Goal: Browse casually

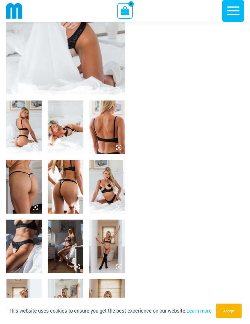
scroll to position [120, 0]
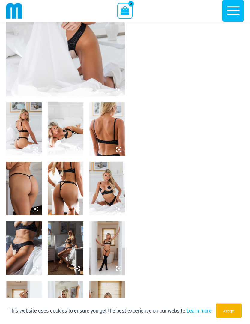
click at [113, 239] on img at bounding box center [107, 247] width 36 height 53
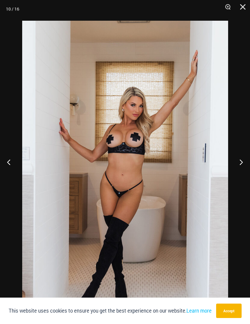
click at [239, 177] on button "Next" at bounding box center [238, 162] width 22 height 30
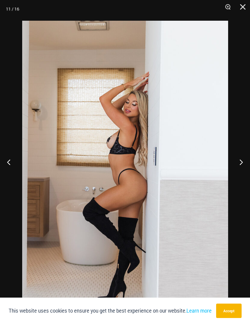
click at [241, 177] on button "Next" at bounding box center [238, 162] width 22 height 30
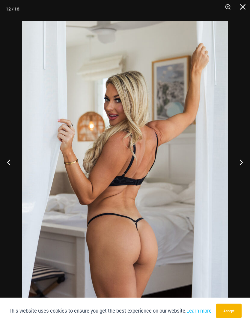
click at [241, 177] on button "Next" at bounding box center [238, 162] width 22 height 30
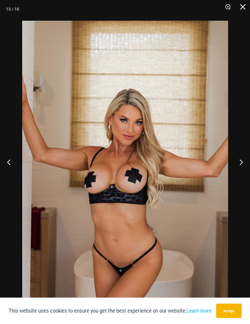
click at [242, 177] on button "Next" at bounding box center [238, 162] width 22 height 30
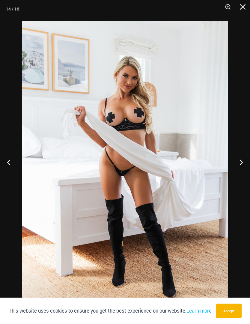
click at [242, 177] on button "Next" at bounding box center [238, 162] width 22 height 30
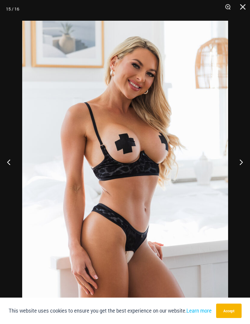
click at [243, 177] on button "Next" at bounding box center [238, 162] width 22 height 30
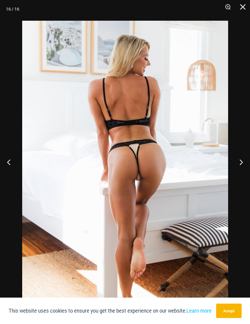
click at [243, 176] on button "Next" at bounding box center [238, 162] width 22 height 30
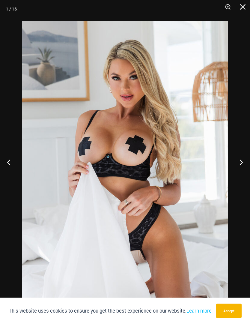
click at [243, 175] on button "Next" at bounding box center [238, 162] width 22 height 30
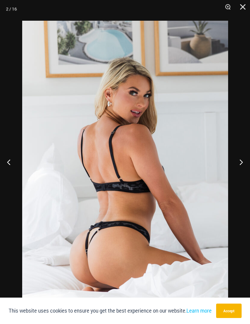
click at [242, 173] on button "Next" at bounding box center [238, 162] width 22 height 30
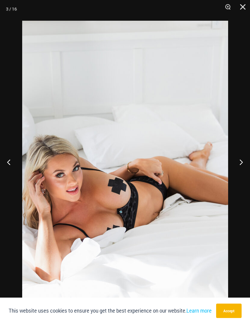
click at [241, 173] on button "Next" at bounding box center [238, 162] width 22 height 30
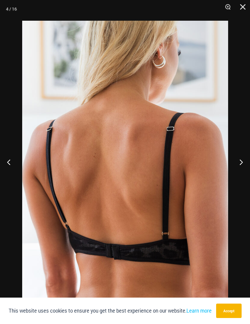
click at [243, 172] on button "Next" at bounding box center [238, 162] width 22 height 30
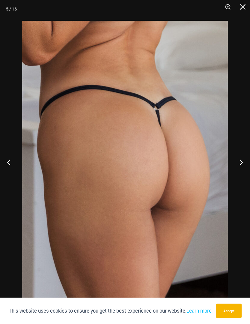
click at [241, 176] on button "Next" at bounding box center [238, 162] width 22 height 30
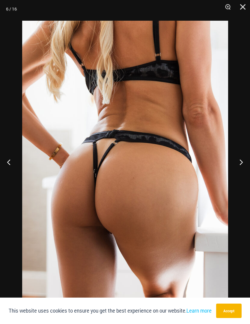
click at [240, 175] on button "Next" at bounding box center [238, 162] width 22 height 30
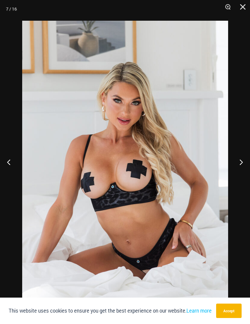
click at [240, 173] on button "Next" at bounding box center [238, 162] width 22 height 30
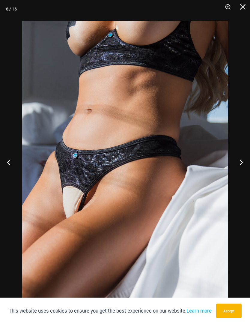
click at [245, 9] on button "Close" at bounding box center [240, 9] width 15 height 18
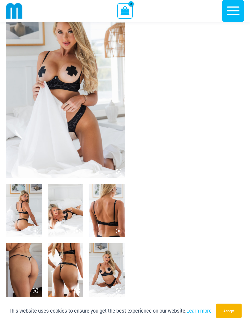
scroll to position [0, 0]
